Goal: Navigation & Orientation: Find specific page/section

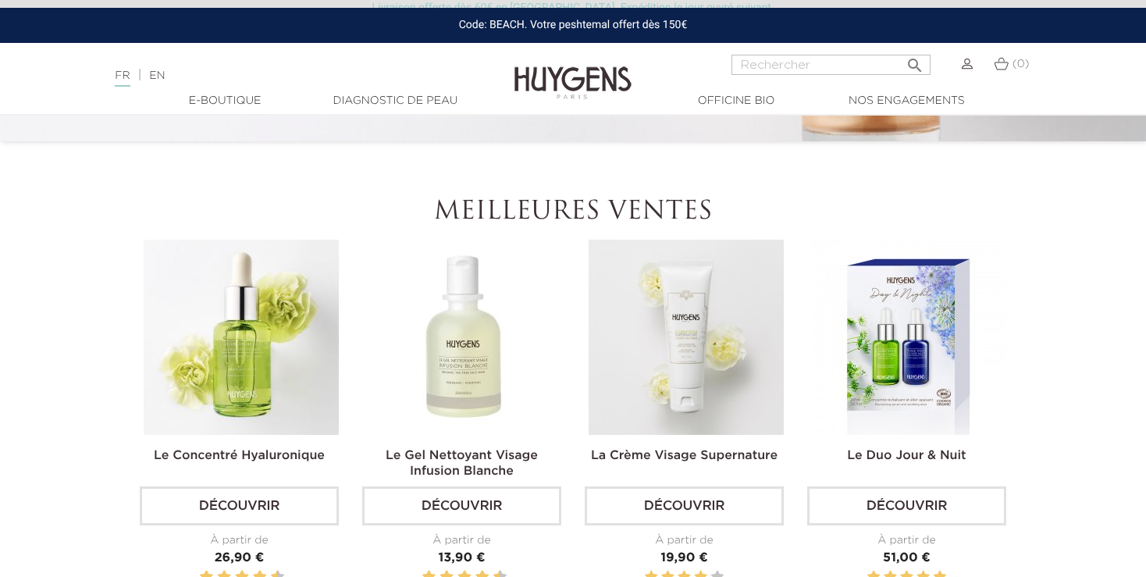
scroll to position [412, 0]
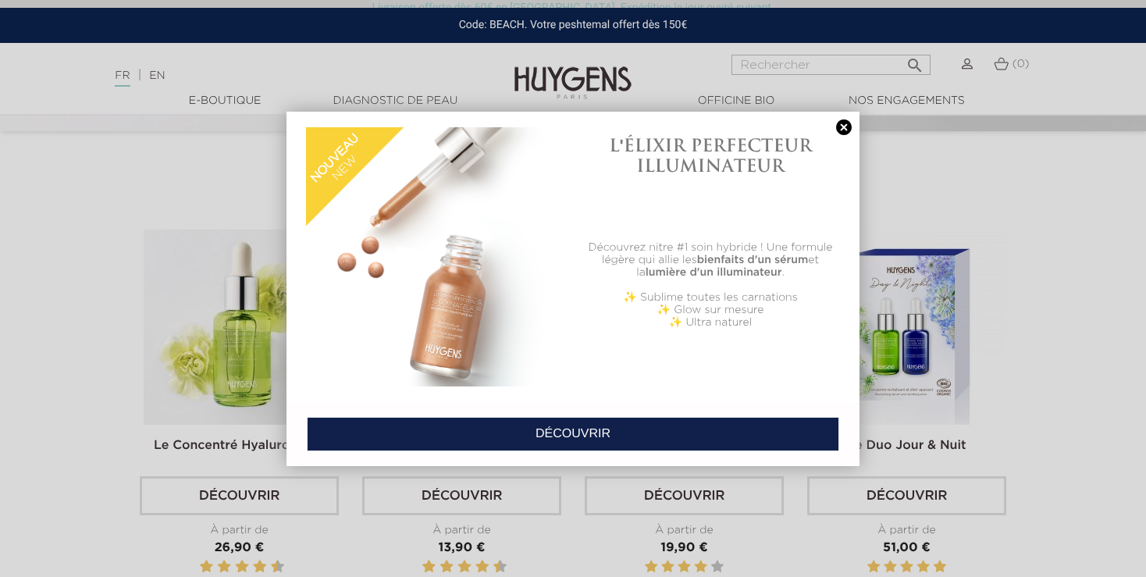
click at [845, 126] on link at bounding box center [844, 127] width 22 height 16
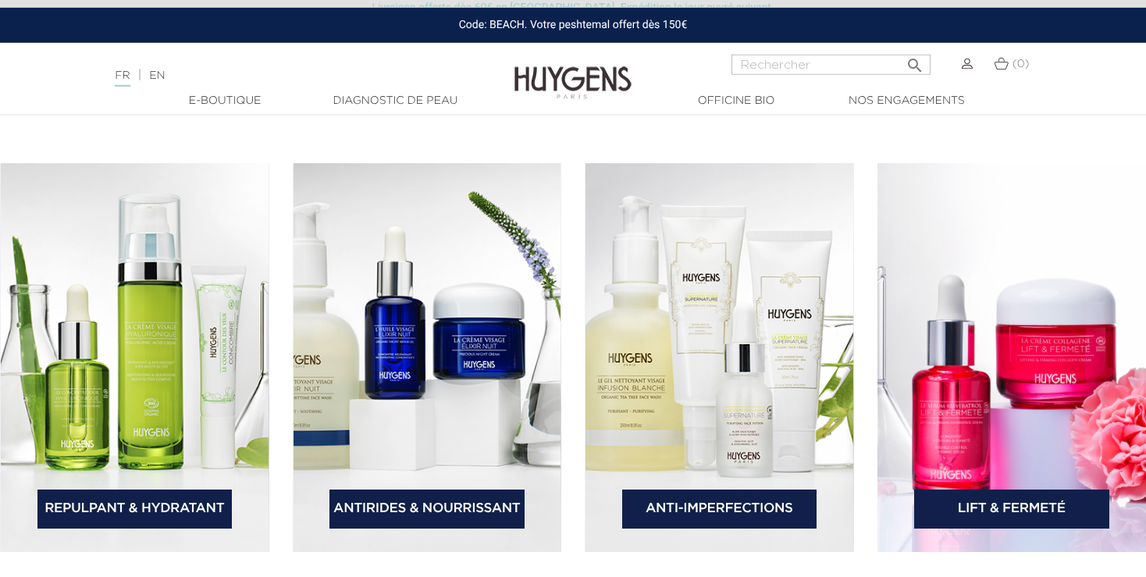
scroll to position [2307, 0]
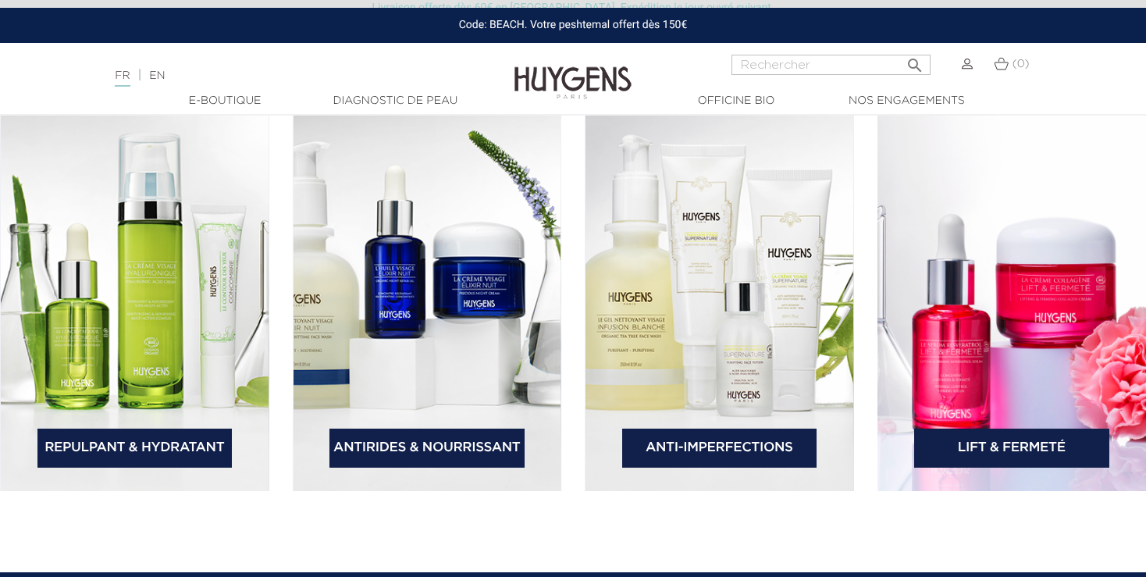
click at [198, 449] on link "Repulpant & Hydratant" at bounding box center [134, 447] width 195 height 39
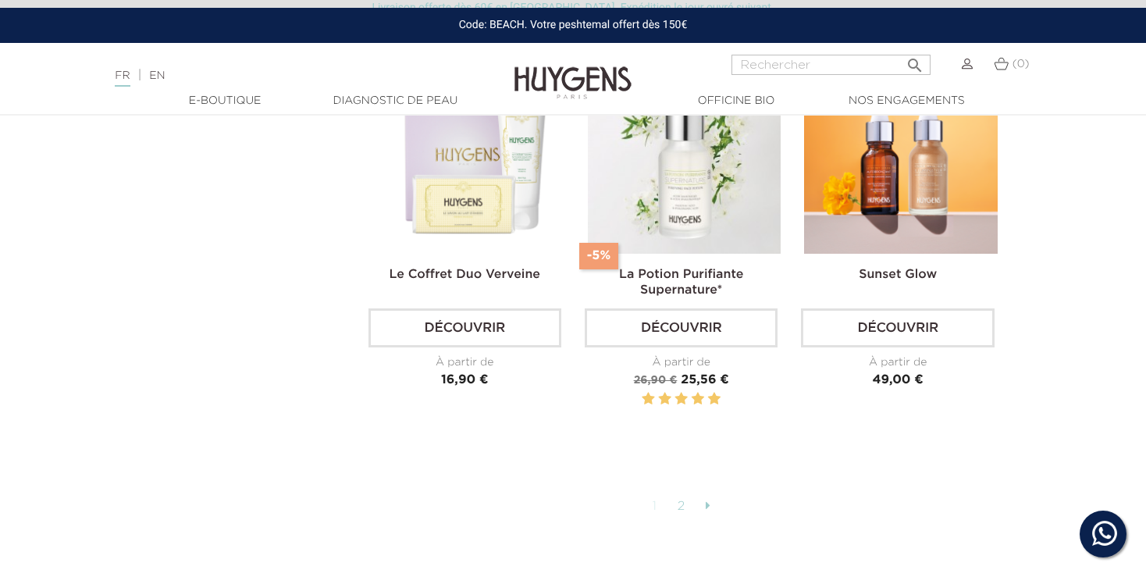
scroll to position [3956, 0]
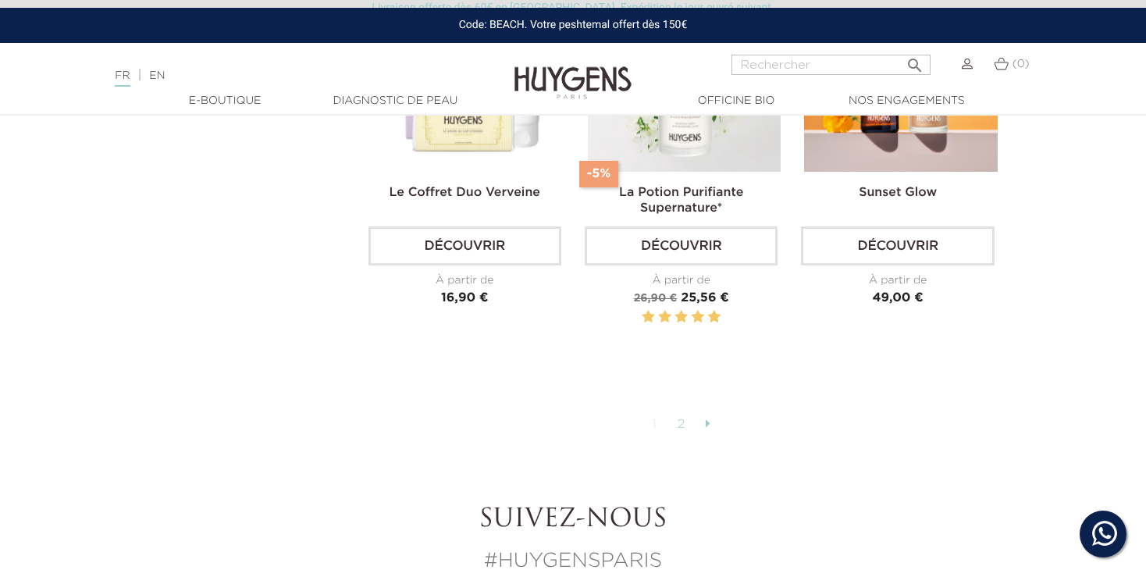
click at [681, 417] on link "2" at bounding box center [682, 424] width 24 height 27
click at [709, 417] on icon at bounding box center [708, 423] width 5 height 12
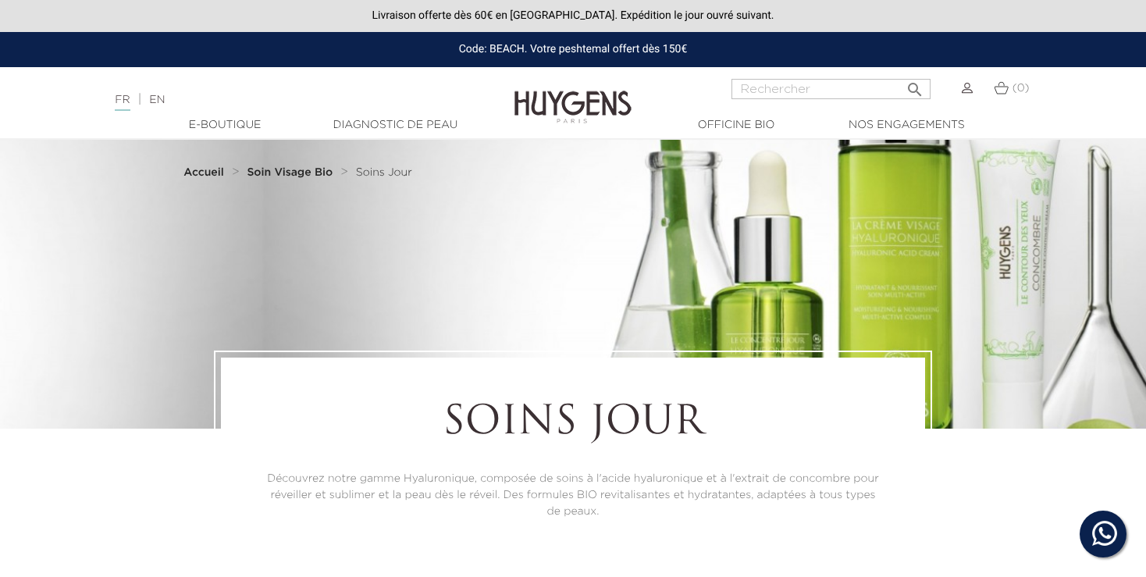
scroll to position [3956, 0]
